Goal: Task Accomplishment & Management: Manage account settings

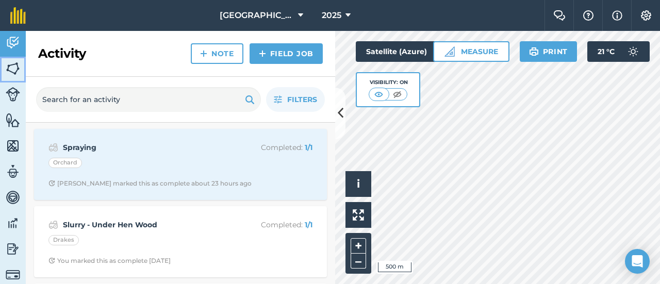
click at [19, 70] on img at bounding box center [13, 68] width 14 height 15
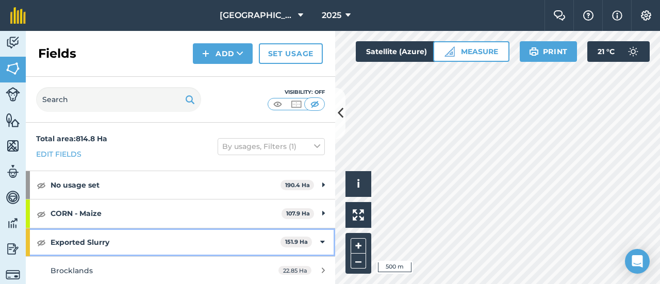
click at [78, 246] on strong "Exported Slurry" at bounding box center [166, 242] width 230 height 28
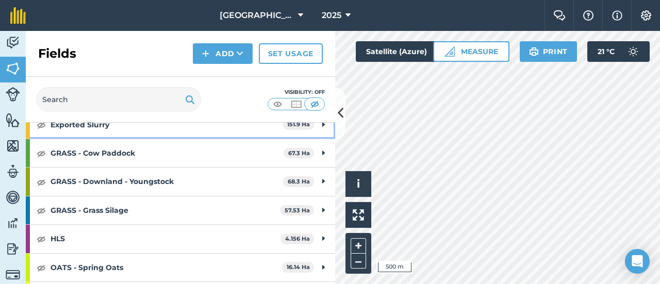
scroll to position [66, 0]
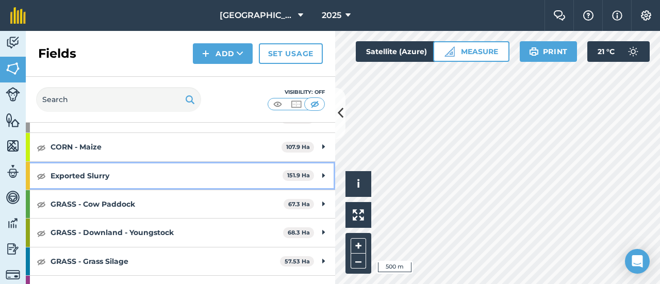
click at [273, 171] on strong "Exported Slurry" at bounding box center [167, 176] width 232 height 28
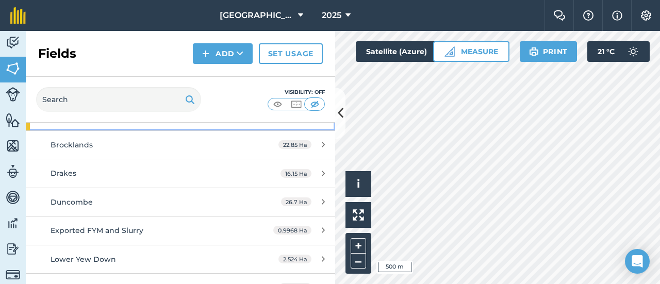
scroll to position [170, 0]
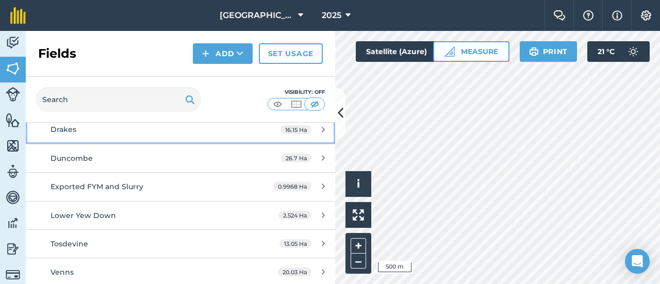
click at [176, 129] on div "Drakes" at bounding box center [148, 129] width 194 height 11
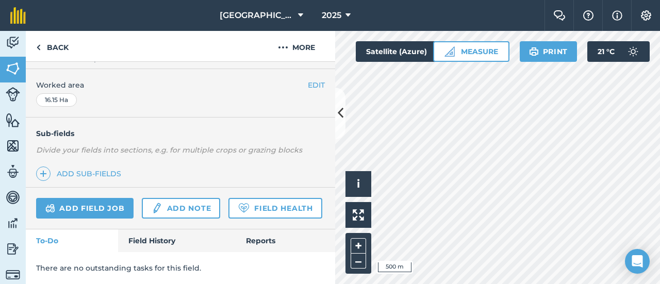
scroll to position [227, 0]
click at [101, 198] on link "Add field job" at bounding box center [84, 208] width 97 height 21
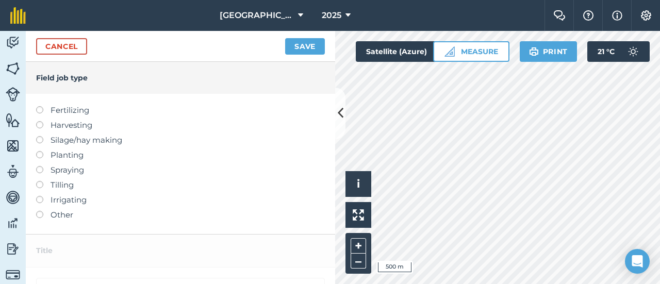
click at [73, 109] on label "Fertilizing" at bounding box center [180, 110] width 289 height 12
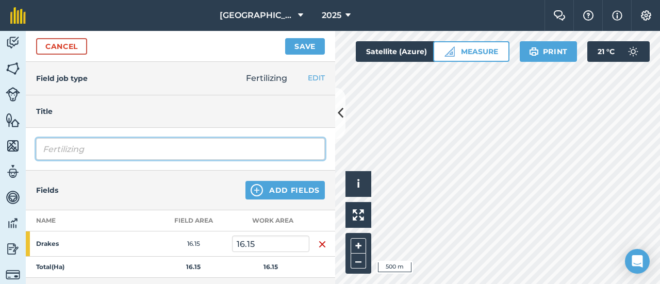
click at [106, 152] on input "Fertilizing" at bounding box center [180, 149] width 289 height 22
drag, startPoint x: 107, startPoint y: 151, endPoint x: 29, endPoint y: 133, distance: 79.9
click at [29, 133] on div "Fertilizing" at bounding box center [180, 149] width 309 height 43
type input "B"
type input "Slurry - [GEOGRAPHIC_DATA]"
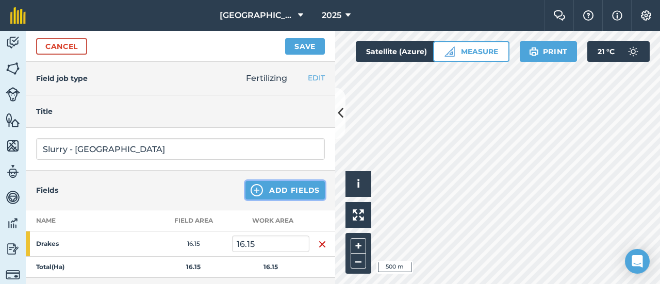
click at [269, 192] on button "Add Fields" at bounding box center [284, 190] width 79 height 19
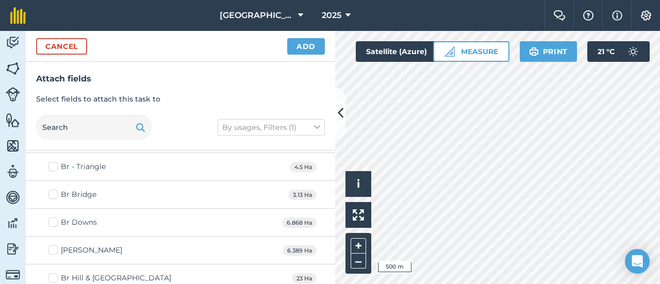
scroll to position [52, 0]
click at [81, 47] on button "Cancel" at bounding box center [61, 46] width 51 height 16
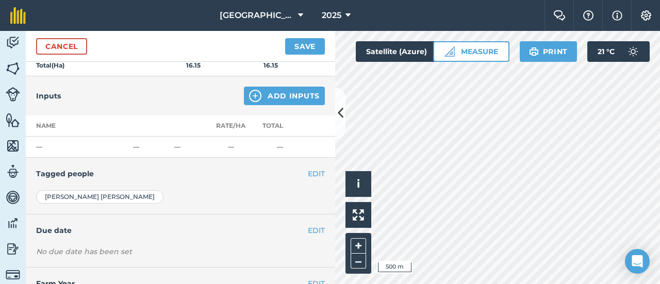
scroll to position [186, 0]
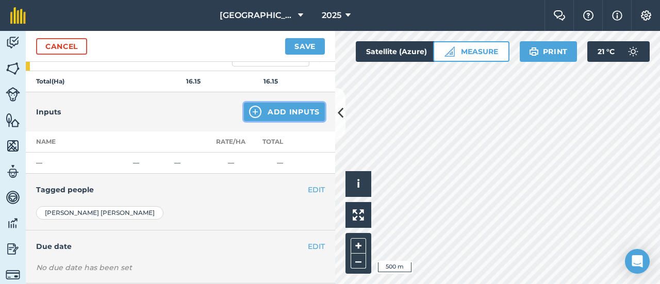
click at [297, 110] on button "Add Inputs" at bounding box center [284, 112] width 81 height 19
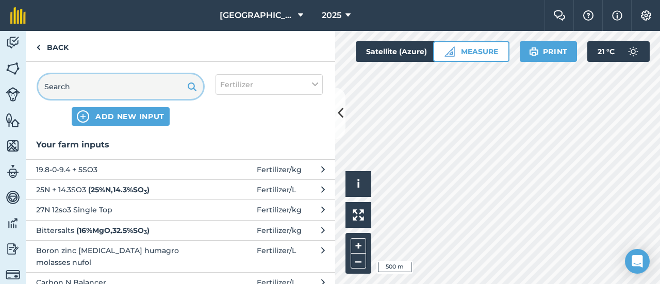
click at [112, 89] on input "text" at bounding box center [120, 86] width 165 height 25
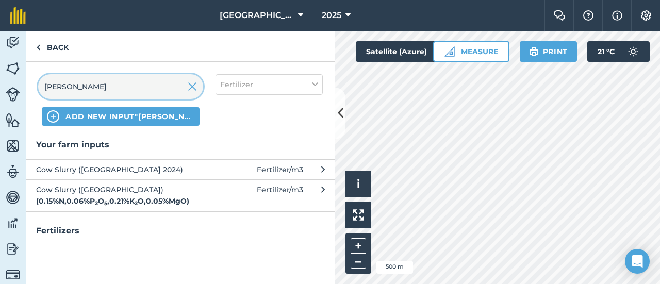
type input "bott"
click at [119, 192] on span "Cow Slurry (Bottom Lagoon) ( 0.15 % N , 0.06 % P 2 O 5 , 0.21 % K 2 O , 0.05 % …" at bounding box center [120, 195] width 169 height 23
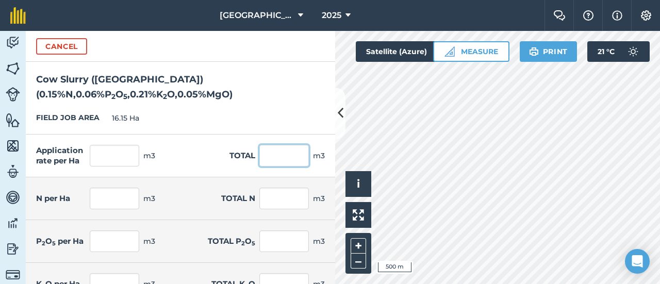
click at [265, 159] on input "text" at bounding box center [283, 156] width 49 height 22
type input "1"
type input "4"
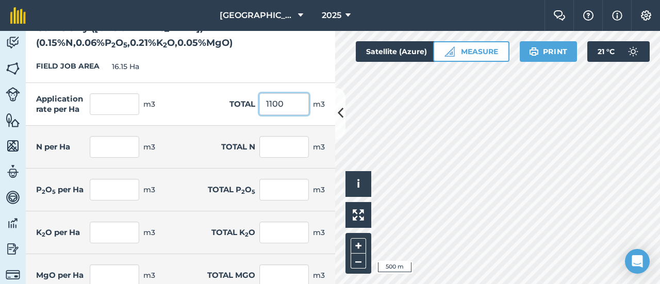
scroll to position [104, 0]
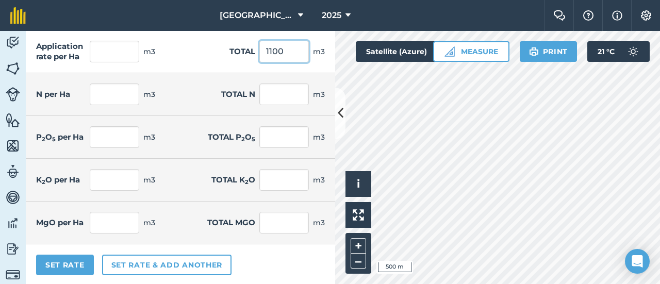
type input "1100"
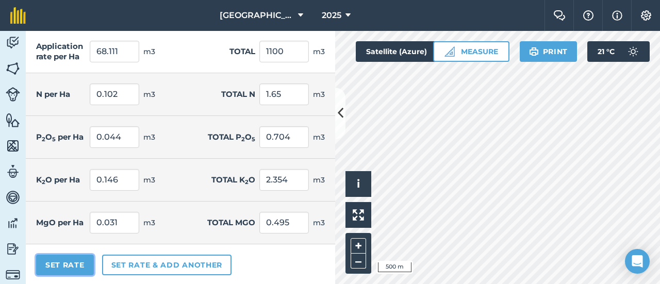
type input "68.111"
type input "1,100"
type input "0.102"
type input "1.65"
type input "0.044"
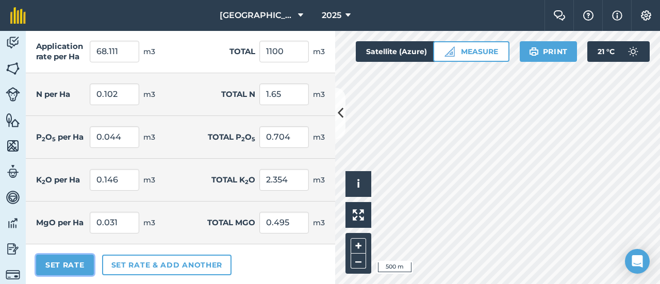
type input "0.704"
type input "0.146"
type input "2.354"
type input "0.031"
type input "0.495"
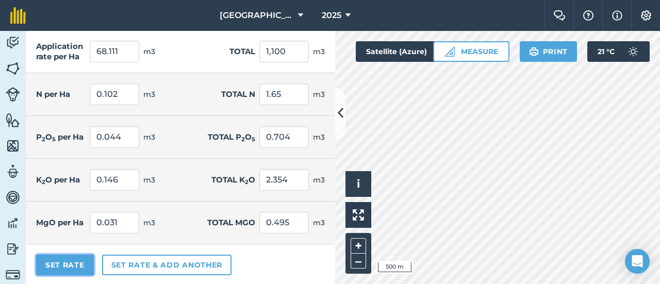
click at [67, 262] on button "Set Rate" at bounding box center [65, 265] width 58 height 21
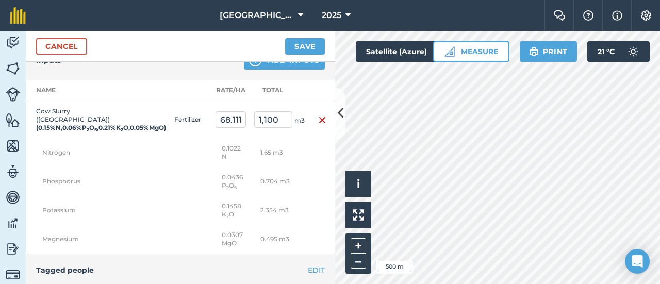
scroll to position [289, 0]
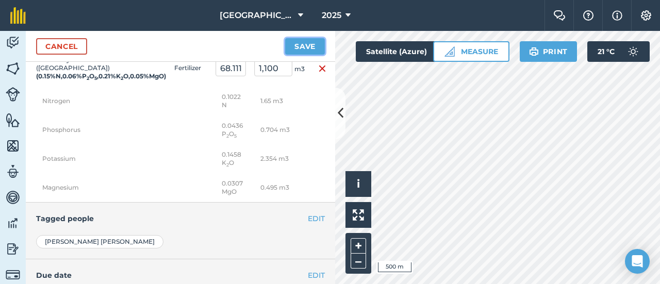
click at [309, 47] on button "Save" at bounding box center [305, 46] width 40 height 16
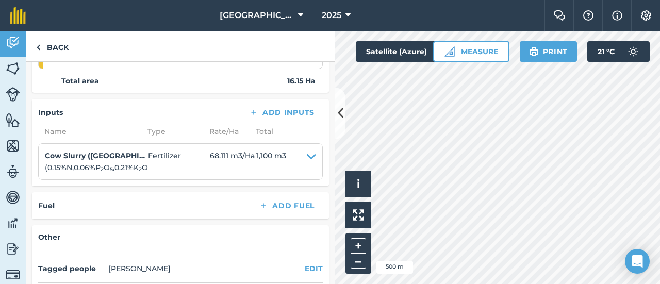
scroll to position [88, 0]
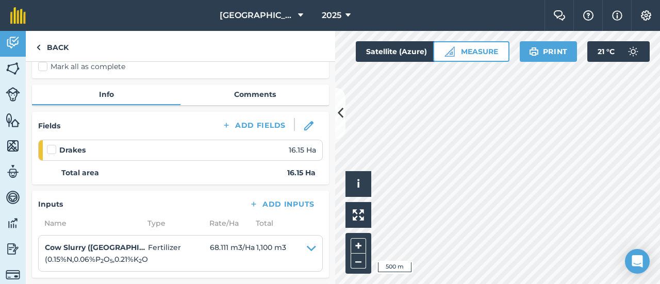
click at [55, 144] on label at bounding box center [53, 144] width 12 height 0
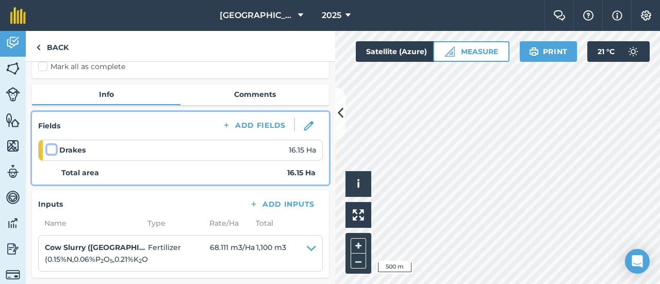
click at [54, 151] on input "checkbox" at bounding box center [50, 147] width 7 height 7
checkbox input "false"
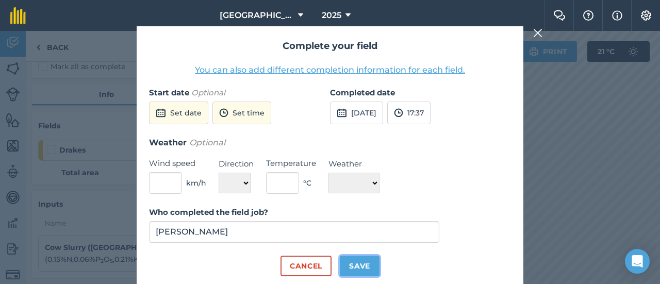
click at [349, 261] on button "Save" at bounding box center [360, 266] width 40 height 21
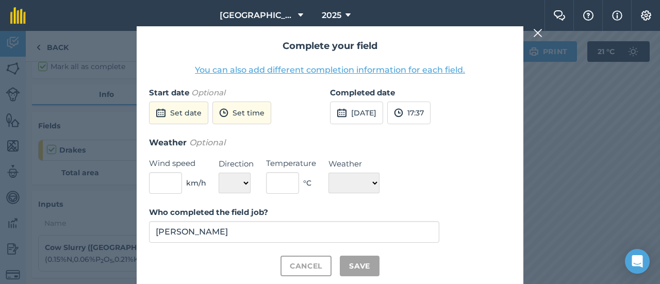
checkbox input "true"
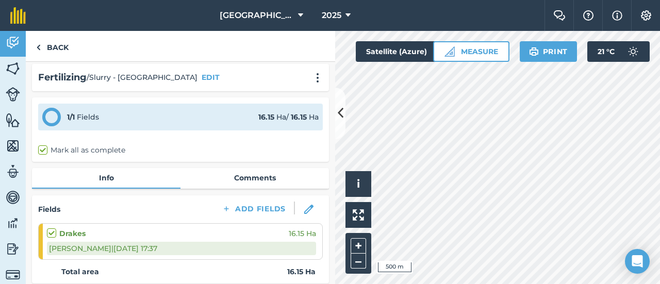
scroll to position [0, 0]
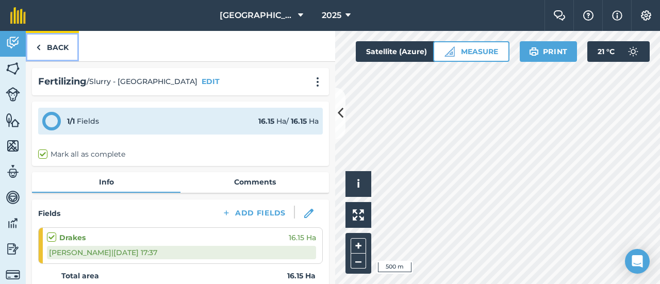
click at [37, 46] on img at bounding box center [38, 47] width 5 height 12
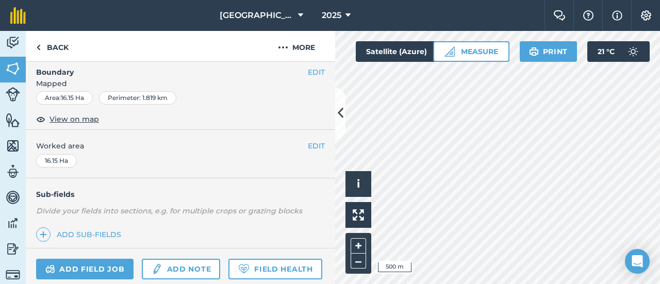
scroll to position [155, 0]
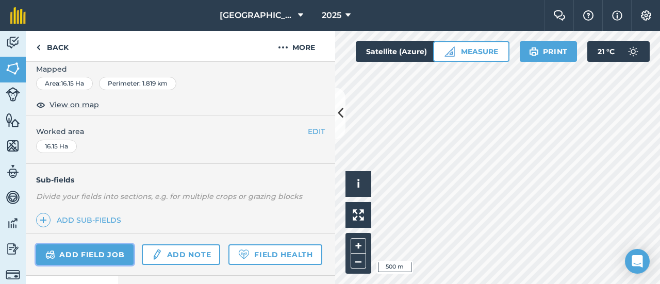
click at [96, 252] on link "Add field job" at bounding box center [84, 254] width 97 height 21
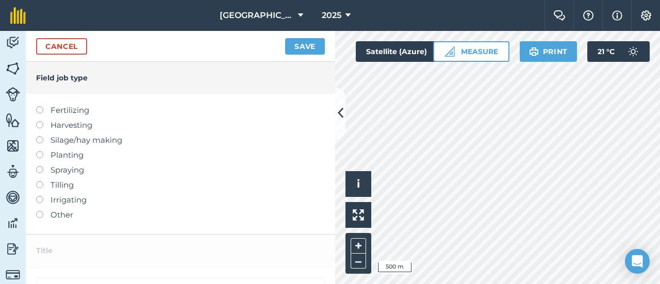
click at [62, 107] on label "Fertilizing" at bounding box center [180, 110] width 289 height 12
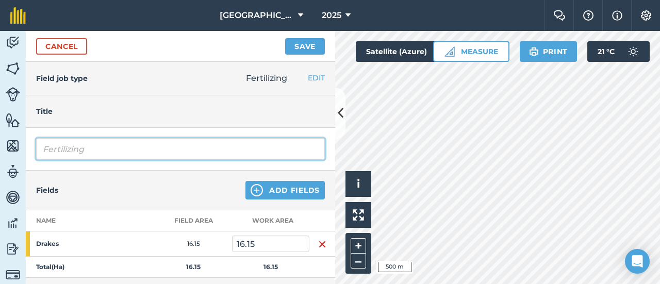
click at [77, 149] on input "Fertilizing" at bounding box center [180, 149] width 289 height 22
drag, startPoint x: 125, startPoint y: 151, endPoint x: 27, endPoint y: 139, distance: 98.2
click at [27, 139] on div "Fertilizindg" at bounding box center [180, 149] width 309 height 43
type input "Dirty Water"
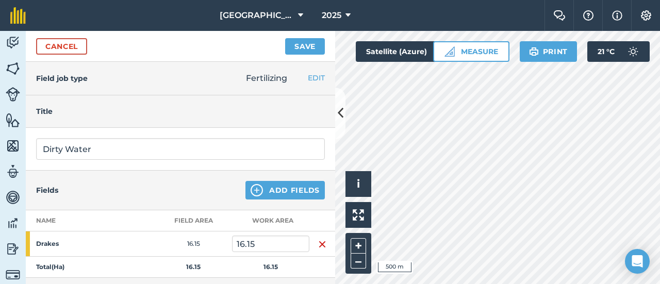
click at [79, 244] on strong "Drakes" at bounding box center [76, 244] width 80 height 8
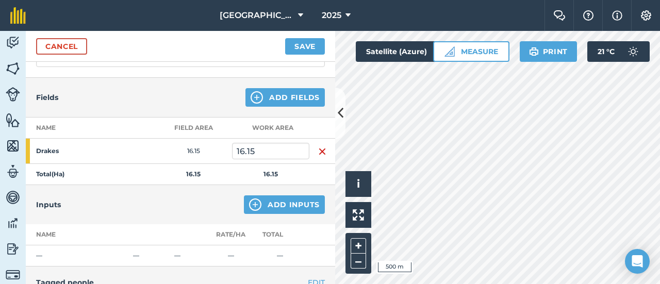
scroll to position [103, 0]
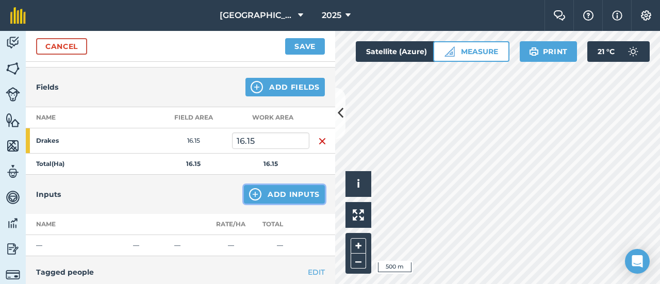
click at [271, 190] on button "Add Inputs" at bounding box center [284, 194] width 81 height 19
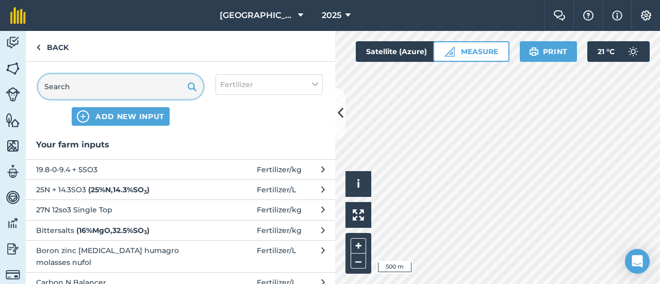
click at [119, 88] on input "text" at bounding box center [120, 86] width 165 height 25
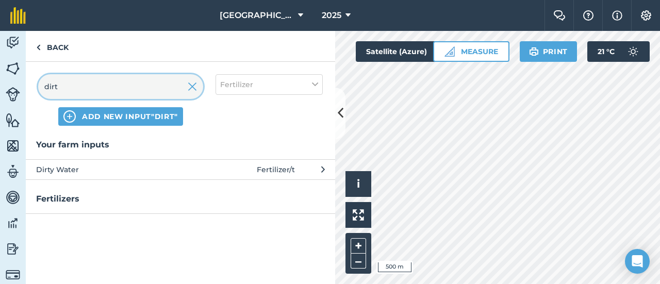
type input "dirt"
click at [104, 168] on span "Dirty Water" at bounding box center [120, 169] width 169 height 11
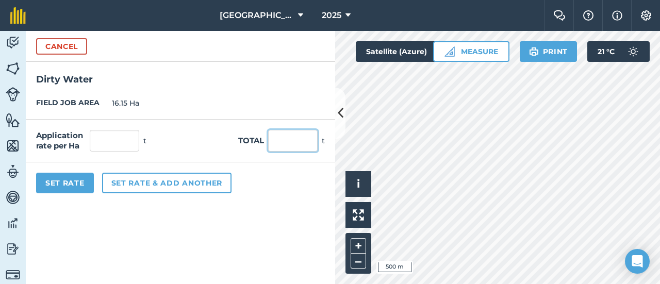
click at [285, 137] on input "text" at bounding box center [292, 141] width 49 height 22
type input "670"
type input "41.486"
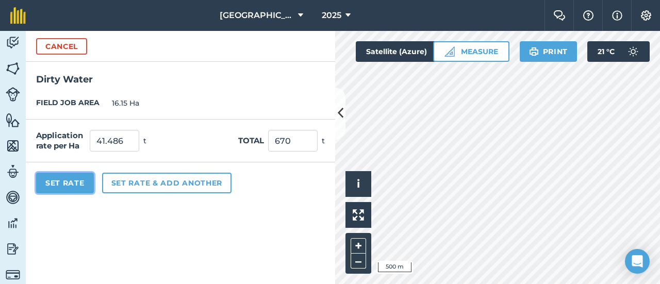
click at [60, 184] on button "Set Rate" at bounding box center [65, 183] width 58 height 21
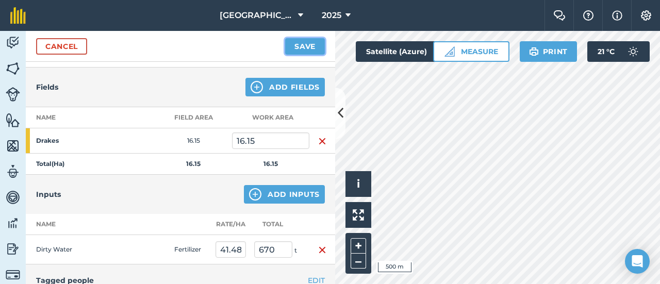
click at [311, 45] on button "Save" at bounding box center [305, 46] width 40 height 16
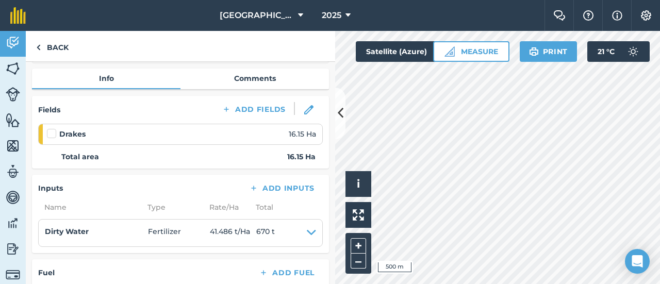
scroll to position [155, 0]
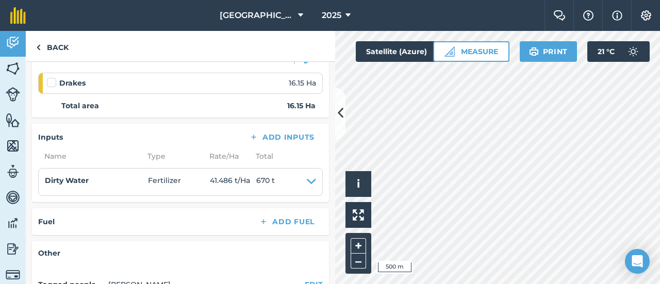
click at [53, 77] on label at bounding box center [53, 77] width 12 height 0
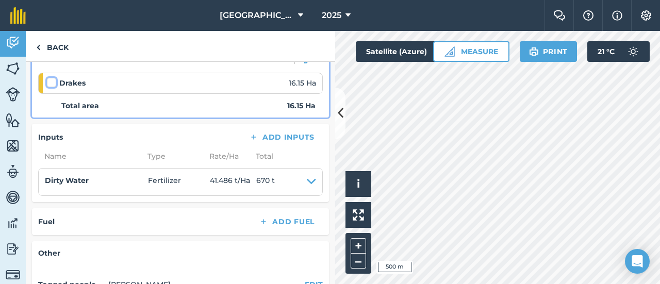
click at [53, 80] on input "checkbox" at bounding box center [50, 80] width 7 height 7
checkbox input "false"
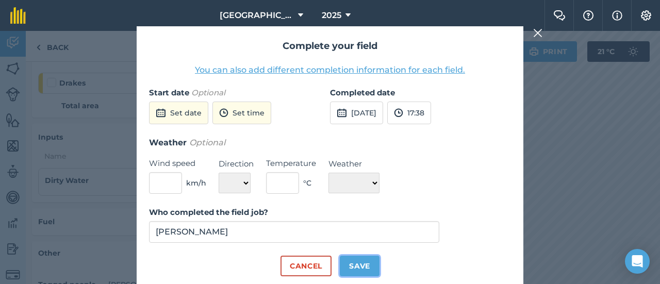
click at [354, 269] on button "Save" at bounding box center [360, 266] width 40 height 21
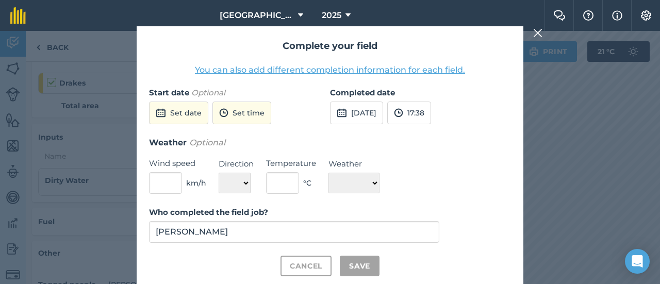
checkbox input "true"
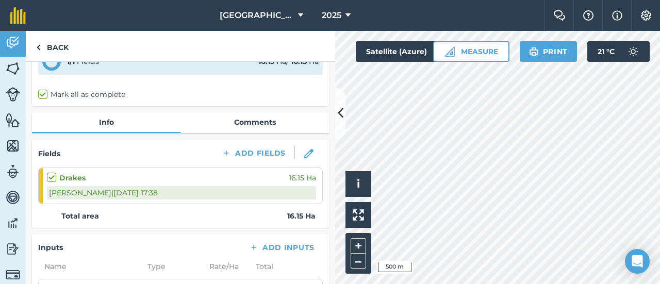
scroll to position [8, 0]
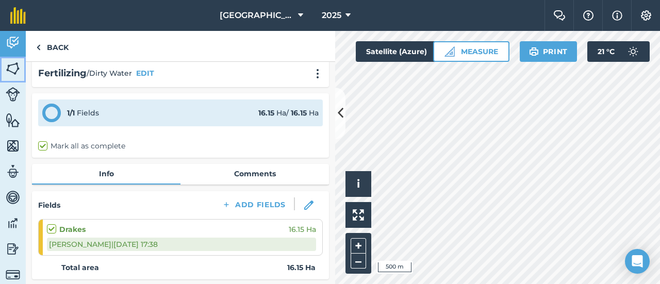
click at [16, 73] on img at bounding box center [13, 68] width 14 height 15
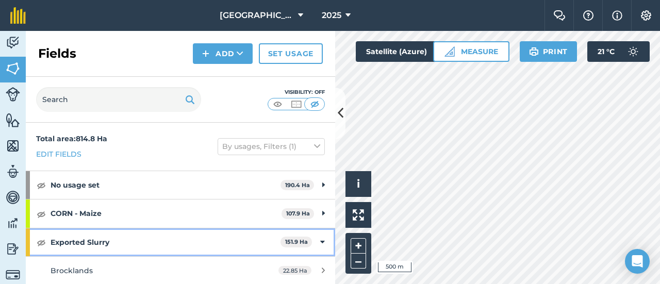
click at [105, 238] on strong "Exported Slurry" at bounding box center [166, 242] width 230 height 28
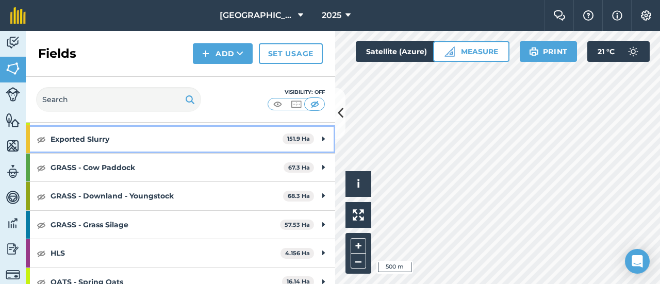
click at [320, 135] on div "Exported Slurry 151.9 Ha" at bounding box center [180, 139] width 309 height 28
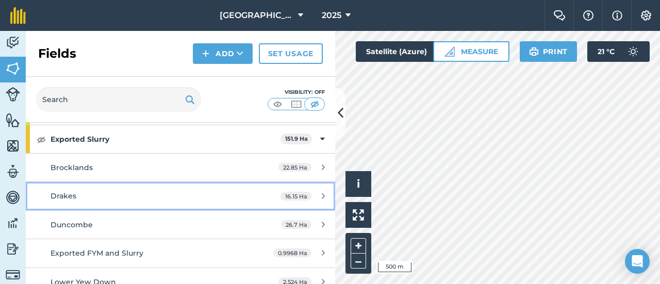
click at [227, 198] on div "Drakes" at bounding box center [148, 195] width 194 height 11
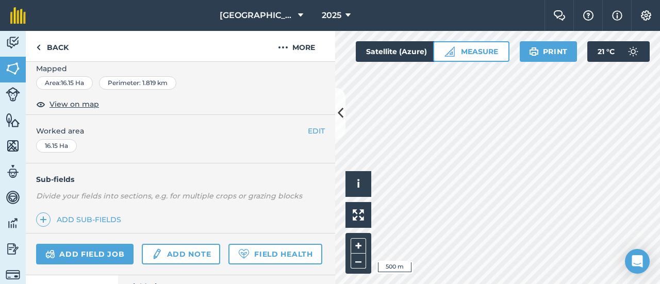
scroll to position [227, 0]
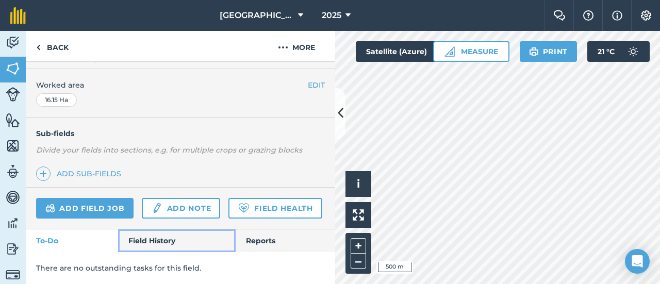
click at [140, 238] on link "Field History" at bounding box center [176, 240] width 117 height 23
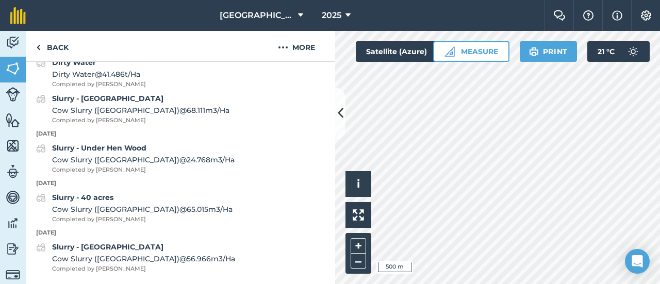
scroll to position [469, 0]
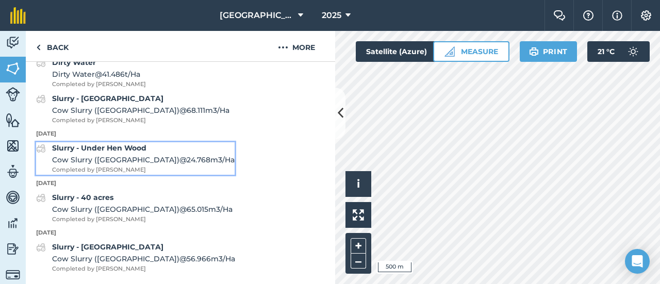
click at [114, 163] on span "Cow Slurry (Bottom Lagoon) @ 24.768 m3 / Ha" at bounding box center [143, 159] width 182 height 11
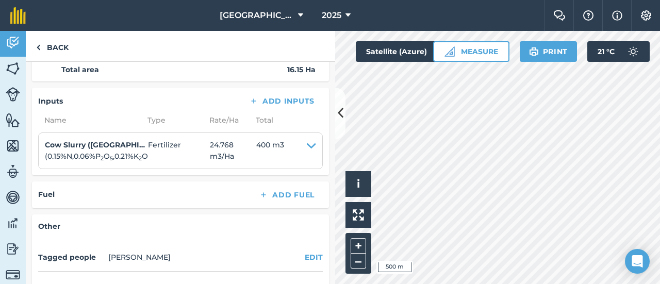
scroll to position [155, 0]
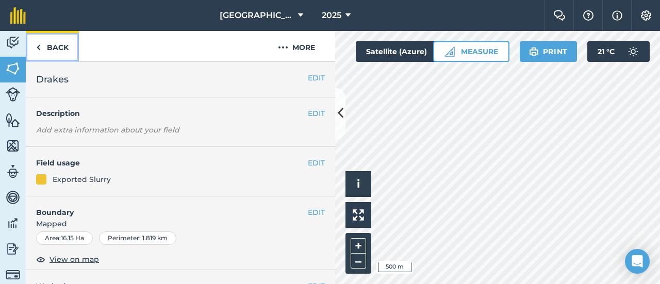
click at [46, 48] on link "Back" at bounding box center [52, 46] width 53 height 30
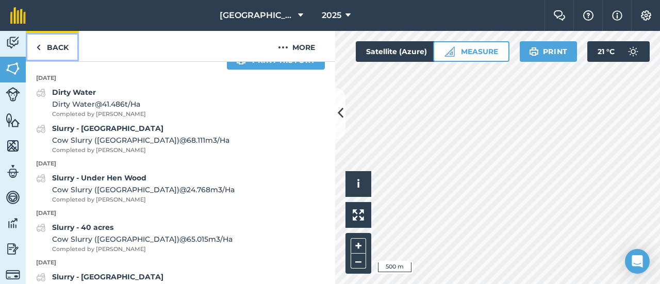
scroll to position [464, 0]
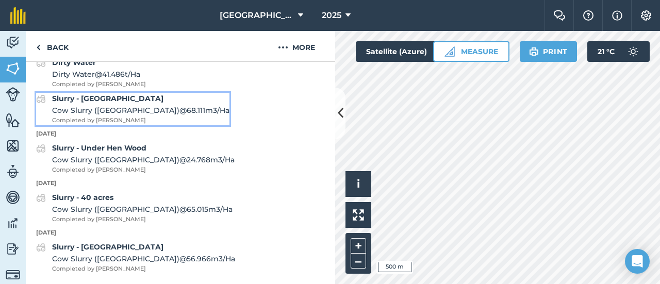
click at [126, 116] on span "Cow Slurry (Bottom Lagoon) @ 68.111 m3 / Ha" at bounding box center [140, 110] width 177 height 11
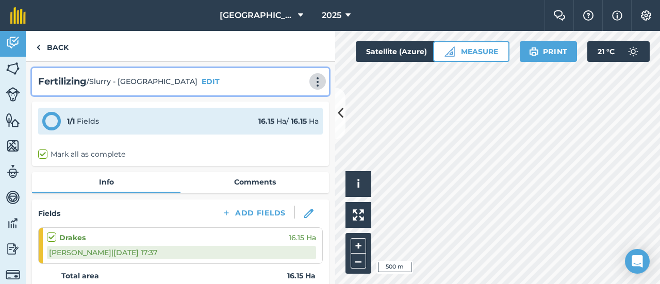
click at [311, 81] on img at bounding box center [317, 82] width 12 height 10
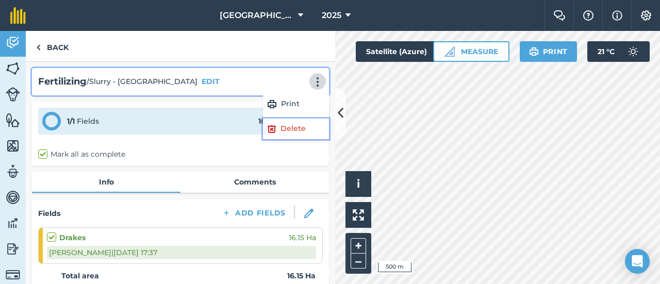
click at [277, 129] on link "Delete" at bounding box center [296, 129] width 66 height 21
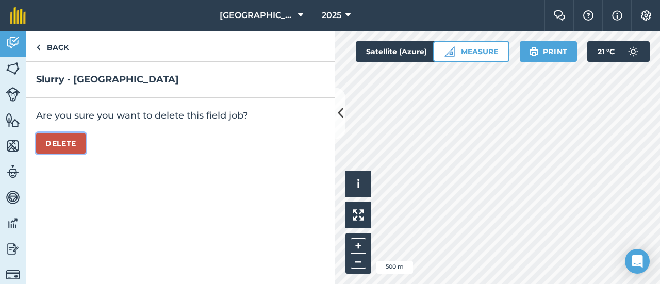
click at [74, 137] on button "Delete" at bounding box center [60, 143] width 49 height 21
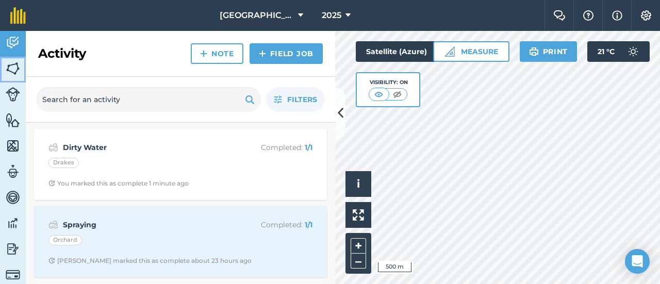
click at [12, 68] on img at bounding box center [13, 68] width 14 height 15
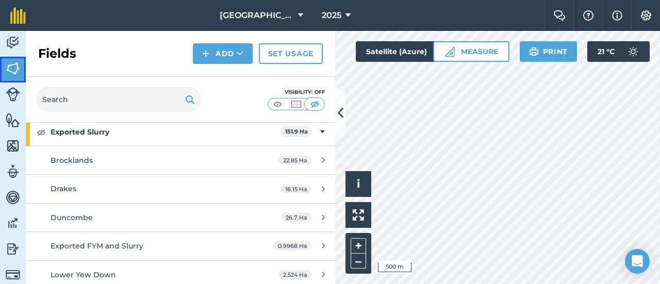
scroll to position [52, 0]
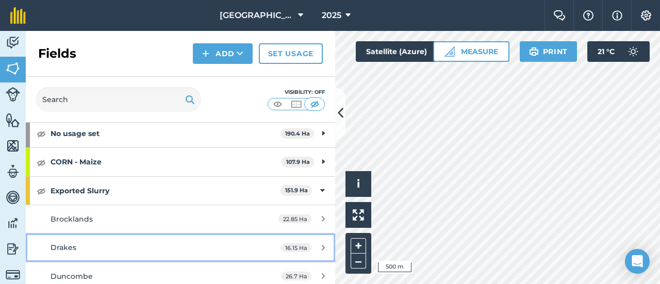
click at [73, 243] on span "Drakes" at bounding box center [64, 247] width 26 height 9
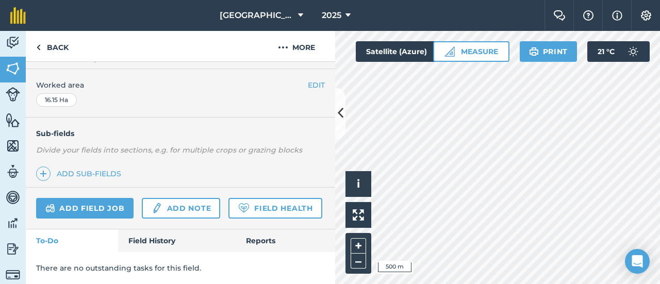
scroll to position [227, 0]
click at [155, 246] on link "Field History" at bounding box center [176, 240] width 117 height 23
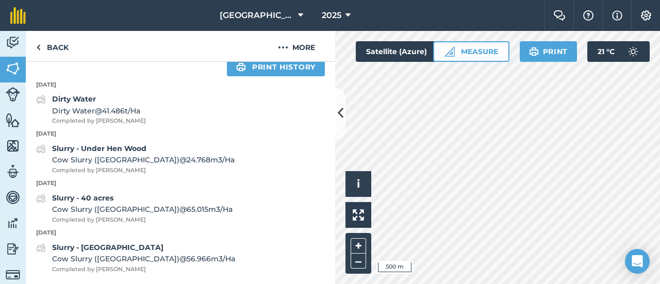
scroll to position [432, 0]
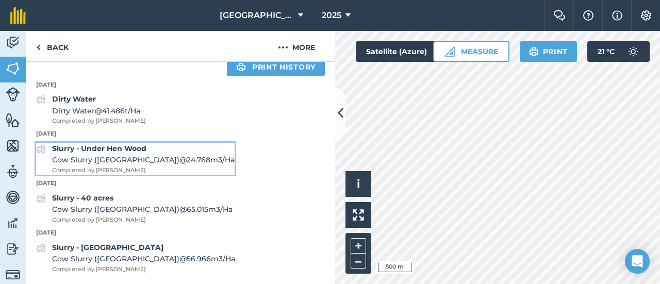
click at [141, 159] on span "Cow Slurry (Bottom Lagoon) @ 24.768 m3 / Ha" at bounding box center [143, 159] width 182 height 11
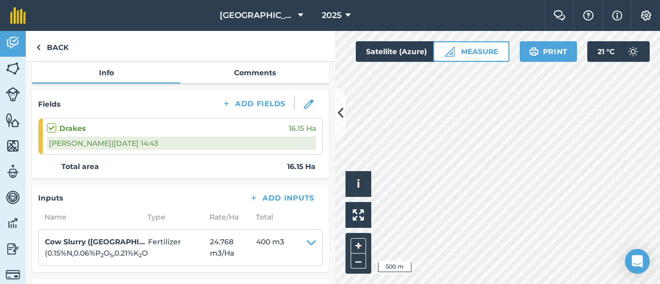
scroll to position [52, 0]
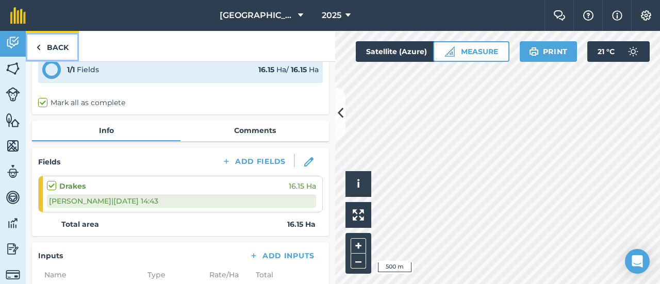
click at [47, 49] on link "Back" at bounding box center [52, 46] width 53 height 30
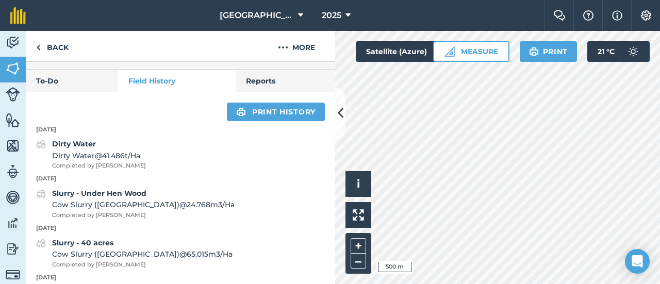
scroll to position [412, 0]
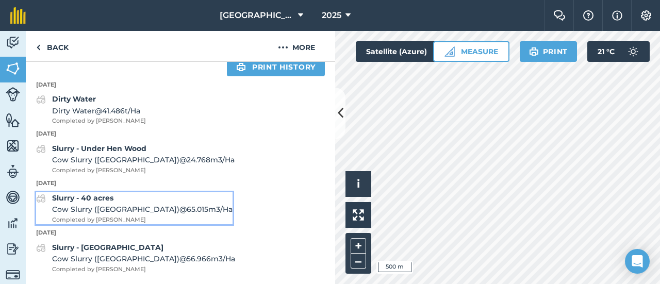
click at [138, 220] on div "Slurry - 40 acres Cow Slurry ([GEOGRAPHIC_DATA]) @ 65.015 m3 / Ha Completed by …" at bounding box center [142, 208] width 180 height 32
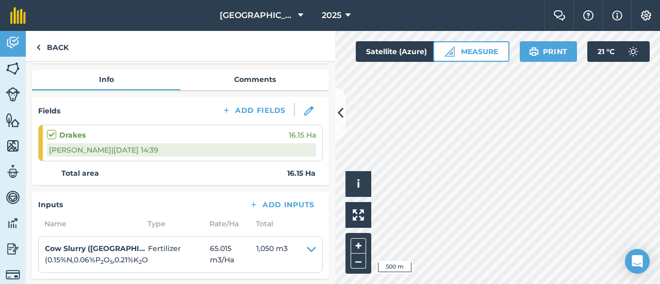
scroll to position [103, 0]
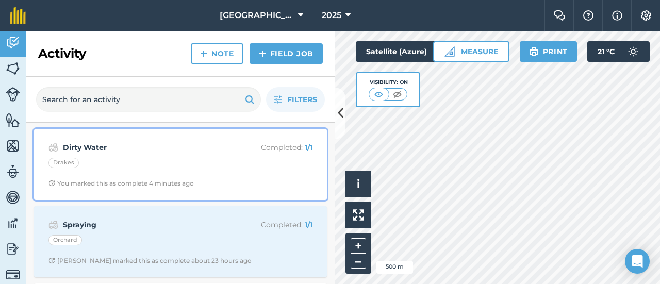
click at [88, 150] on strong "Dirty Water" at bounding box center [144, 147] width 163 height 11
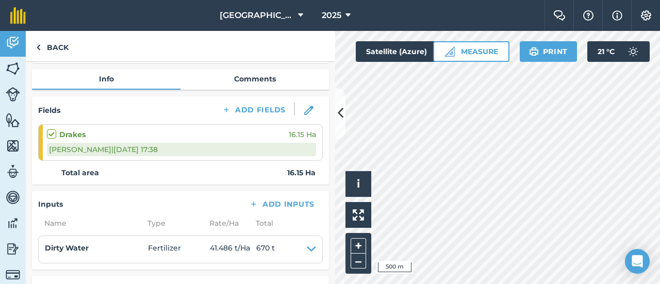
scroll to position [103, 0]
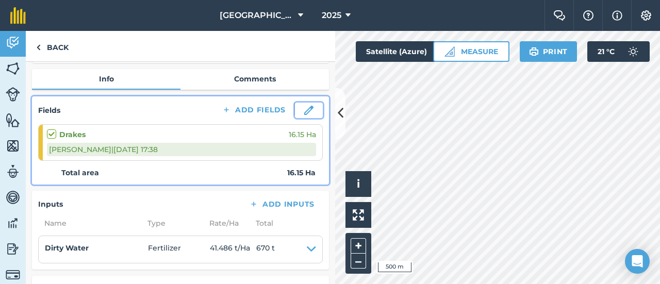
click at [304, 110] on img at bounding box center [308, 110] width 9 height 9
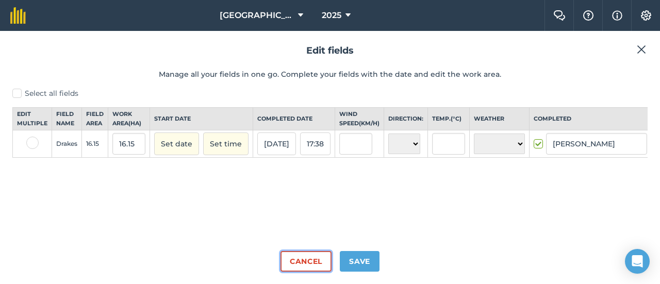
click at [310, 268] on button "Cancel" at bounding box center [305, 261] width 51 height 21
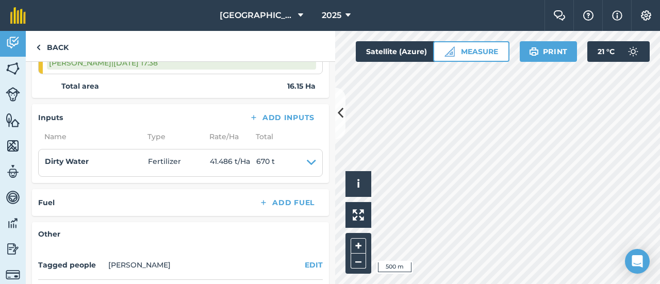
scroll to position [206, 0]
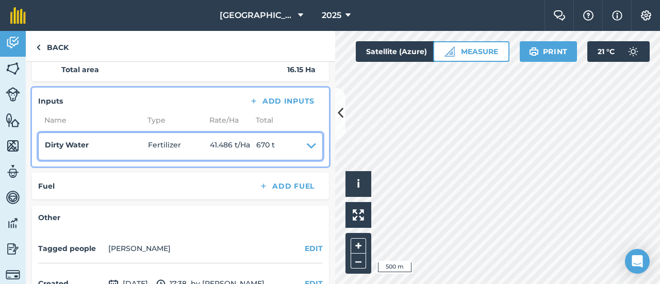
click at [223, 148] on span "41.486 t / Ha" at bounding box center [233, 146] width 46 height 14
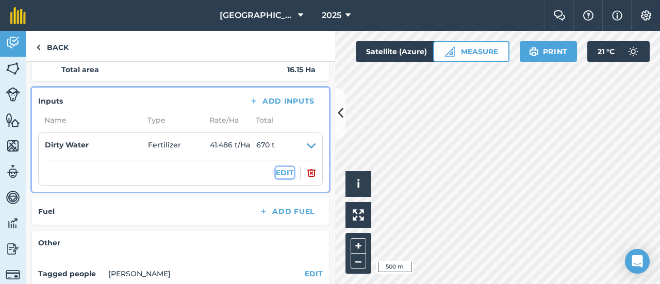
click at [278, 169] on button "EDIT" at bounding box center [285, 172] width 18 height 11
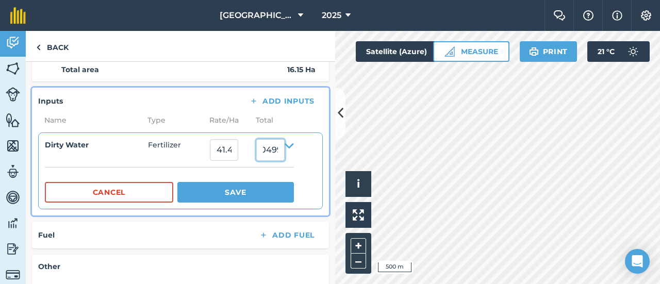
scroll to position [0, 57]
drag, startPoint x: 262, startPoint y: 151, endPoint x: 293, endPoint y: 152, distance: 30.9
click at [285, 152] on input "670.0000304999999" at bounding box center [270, 150] width 28 height 22
type input "570"
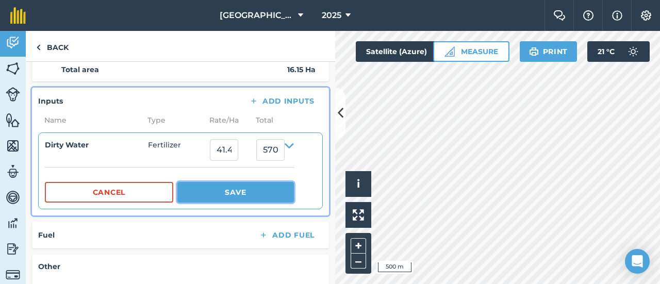
type input "35.294117647058826"
click at [255, 195] on button "Save" at bounding box center [235, 192] width 116 height 21
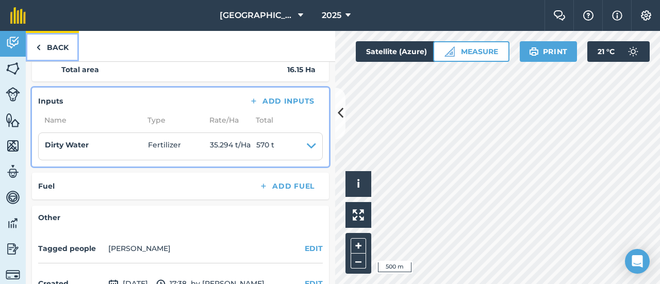
click at [40, 45] on img at bounding box center [38, 47] width 5 height 12
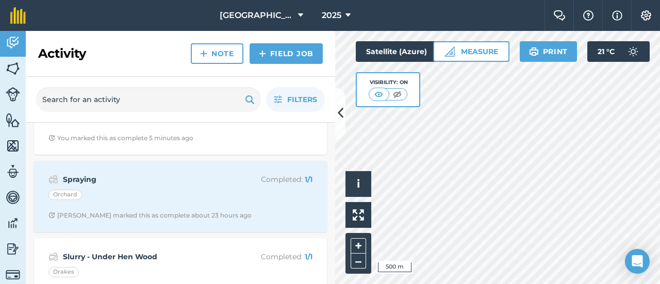
scroll to position [103, 0]
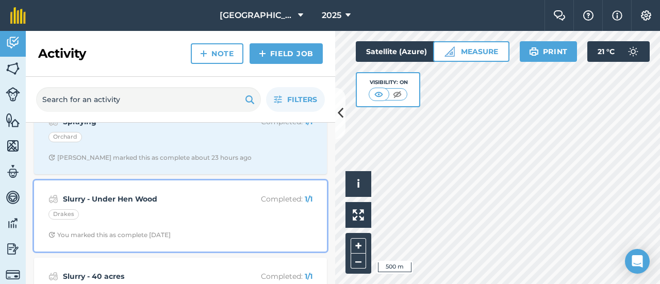
click at [123, 197] on strong "Slurry - Under Hen Wood" at bounding box center [144, 198] width 163 height 11
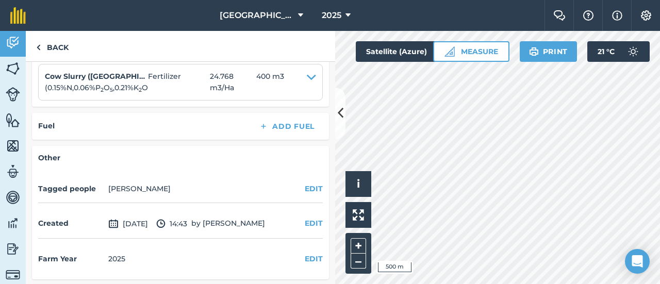
scroll to position [120, 0]
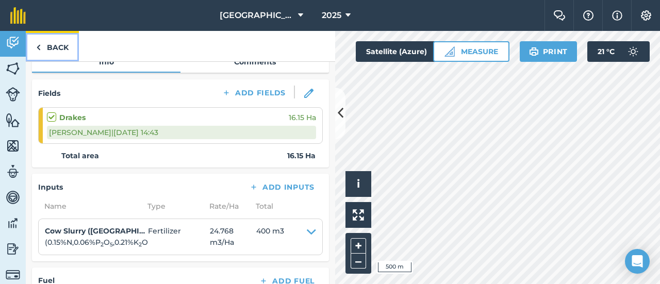
click at [49, 43] on link "Back" at bounding box center [52, 46] width 53 height 30
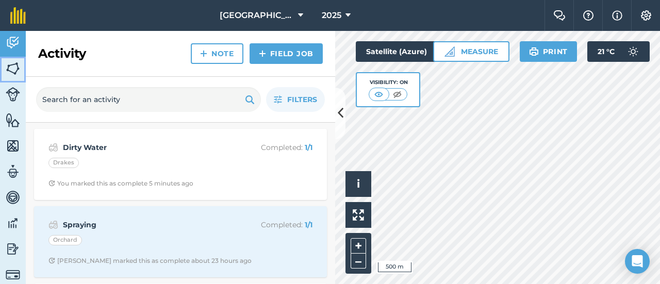
click at [15, 67] on img at bounding box center [13, 68] width 14 height 15
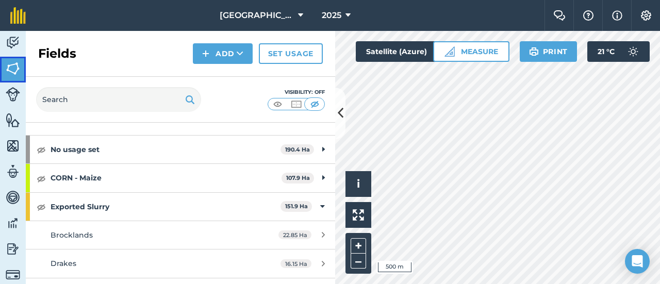
scroll to position [52, 0]
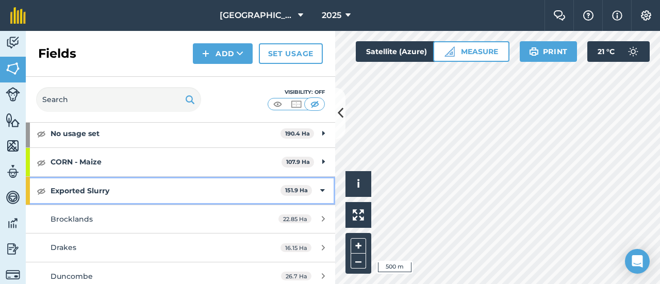
click at [82, 187] on strong "Exported Slurry" at bounding box center [166, 191] width 230 height 28
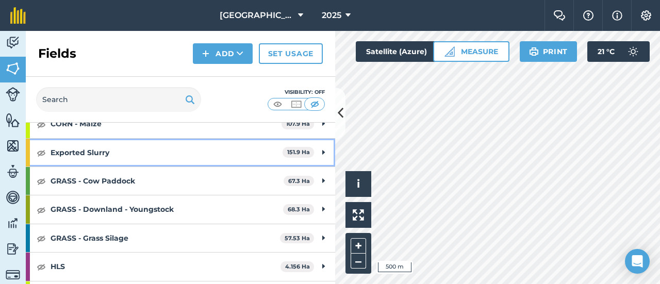
scroll to position [66, 0]
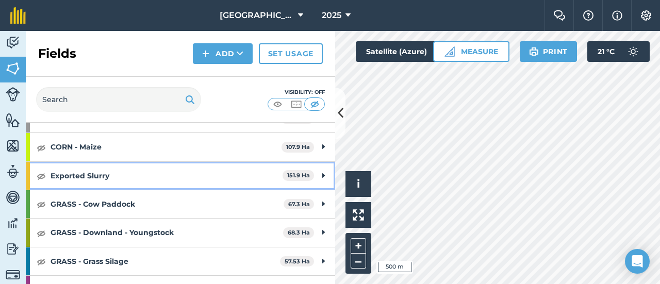
click at [321, 172] on div "Exported Slurry 151.9 Ha" at bounding box center [180, 176] width 309 height 28
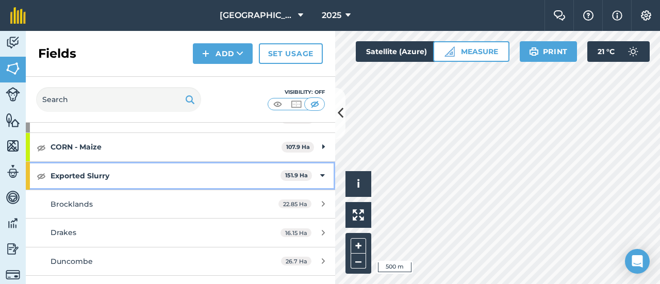
scroll to position [170, 0]
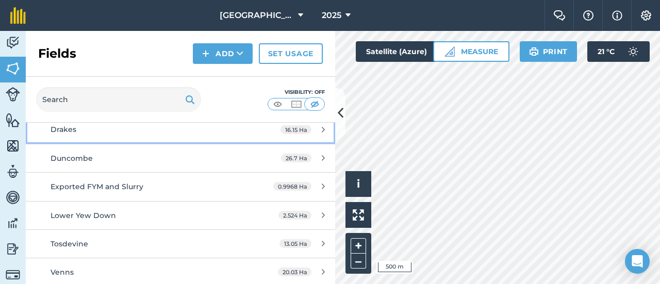
click at [180, 128] on div "Drakes" at bounding box center [148, 129] width 194 height 11
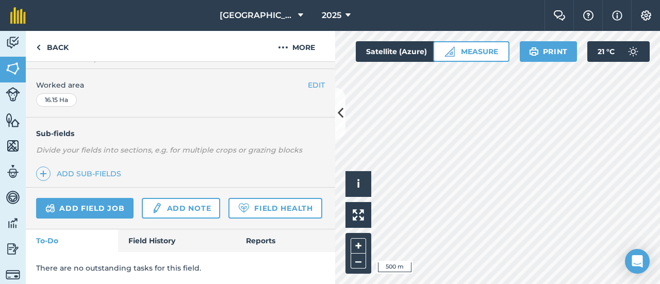
scroll to position [227, 0]
click at [160, 241] on link "Field History" at bounding box center [176, 240] width 117 height 23
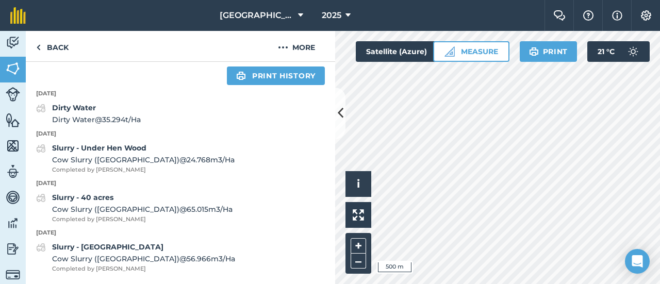
scroll to position [423, 0]
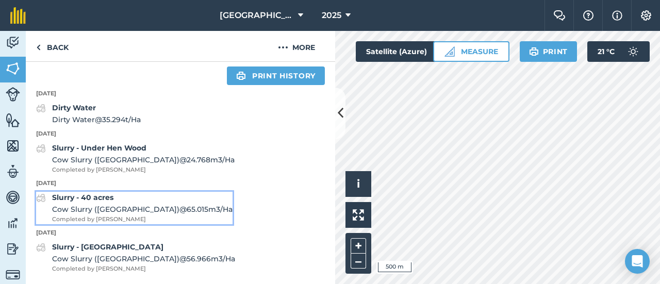
click at [103, 201] on strong "Slurry - 40 acres" at bounding box center [82, 197] width 61 height 9
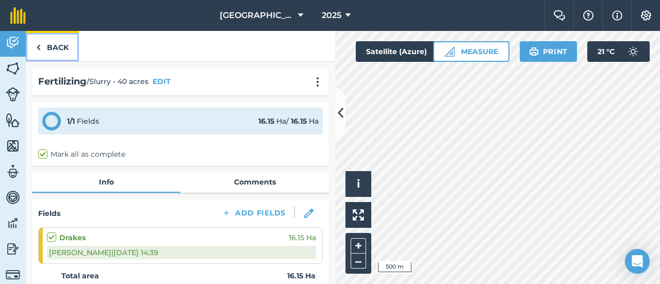
click at [39, 48] on img at bounding box center [38, 47] width 5 height 12
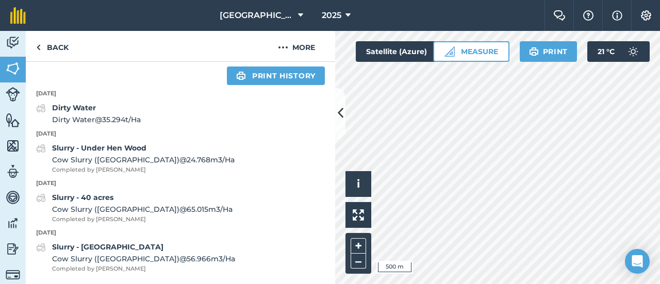
scroll to position [423, 0]
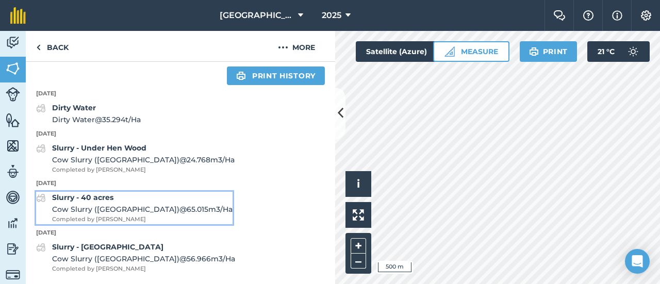
click at [119, 193] on div "Slurry - 40 acres Cow Slurry ([GEOGRAPHIC_DATA]) @ 65.015 m3 / Ha Completed by …" at bounding box center [142, 208] width 180 height 32
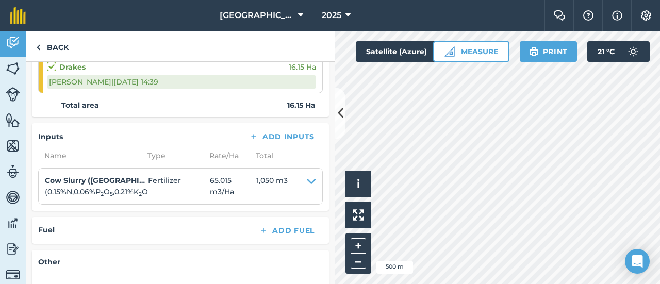
scroll to position [172, 0]
